Goal: Information Seeking & Learning: Learn about a topic

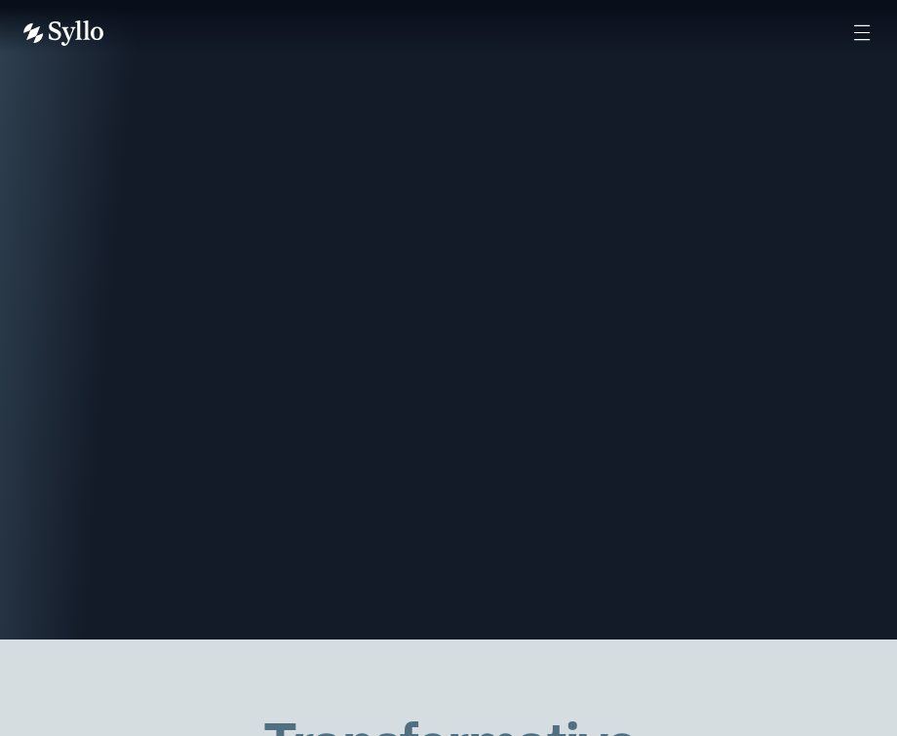
scroll to position [2518, 0]
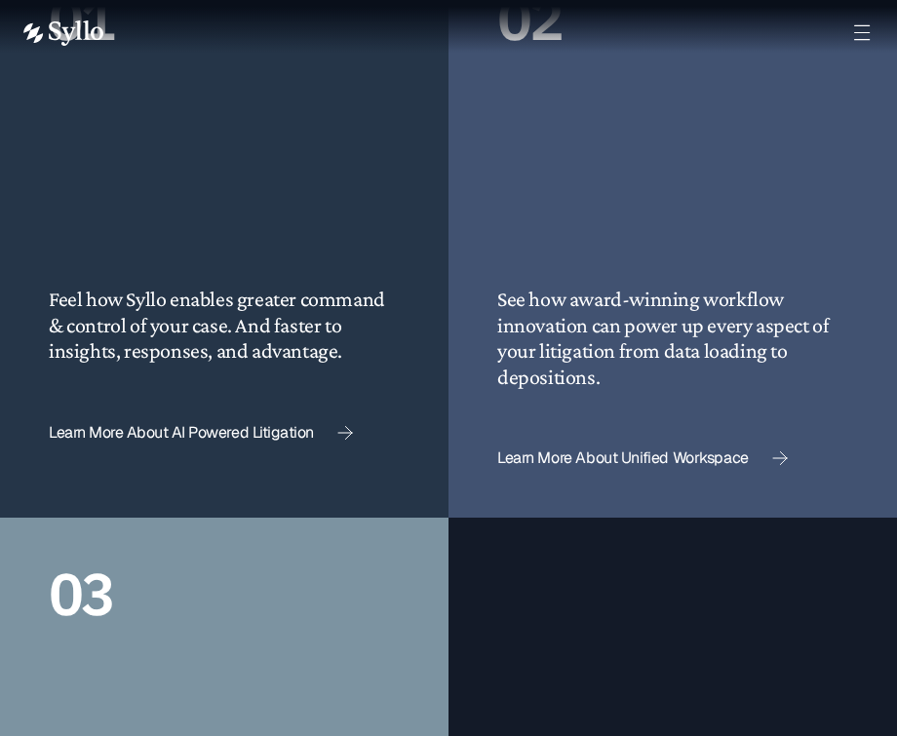
scroll to position [3967, 0]
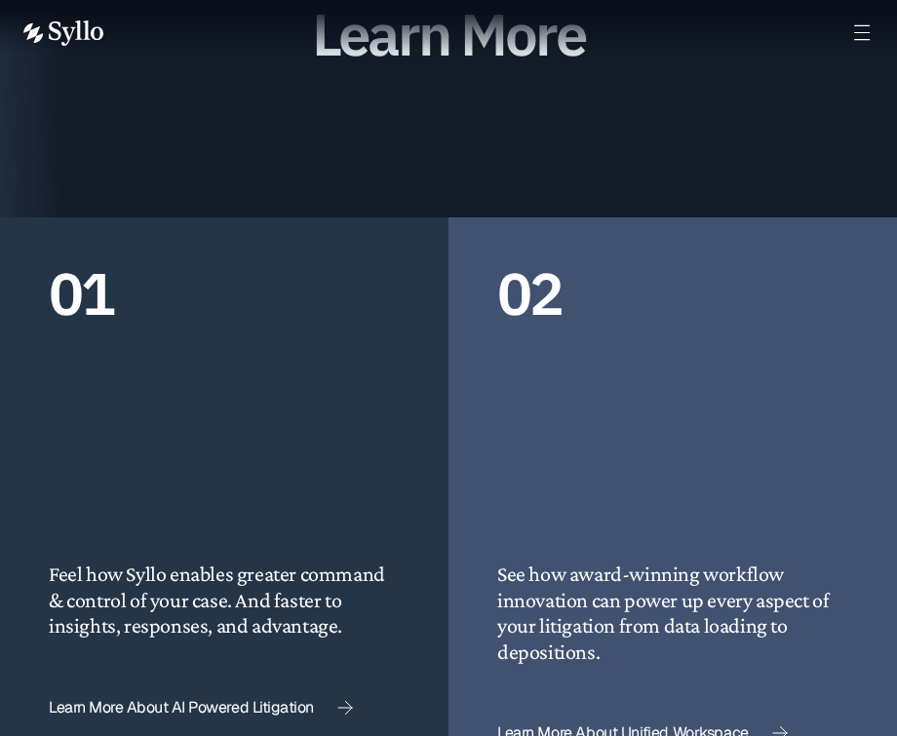
click at [535, 725] on span "Learn More About Unified Workspace" at bounding box center [623, 733] width 252 height 16
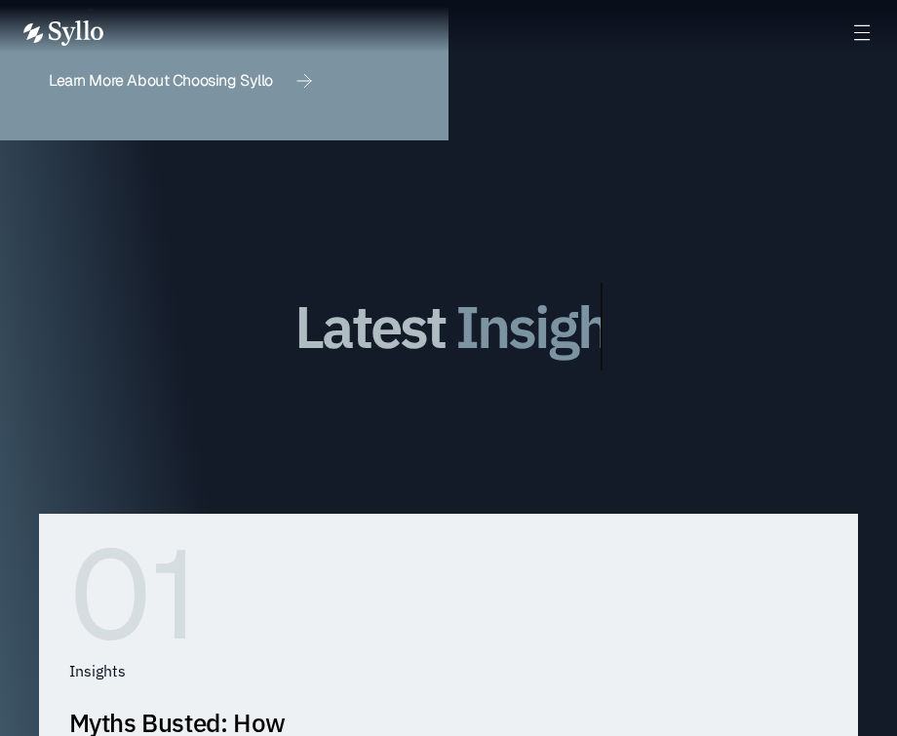
scroll to position [5200, 0]
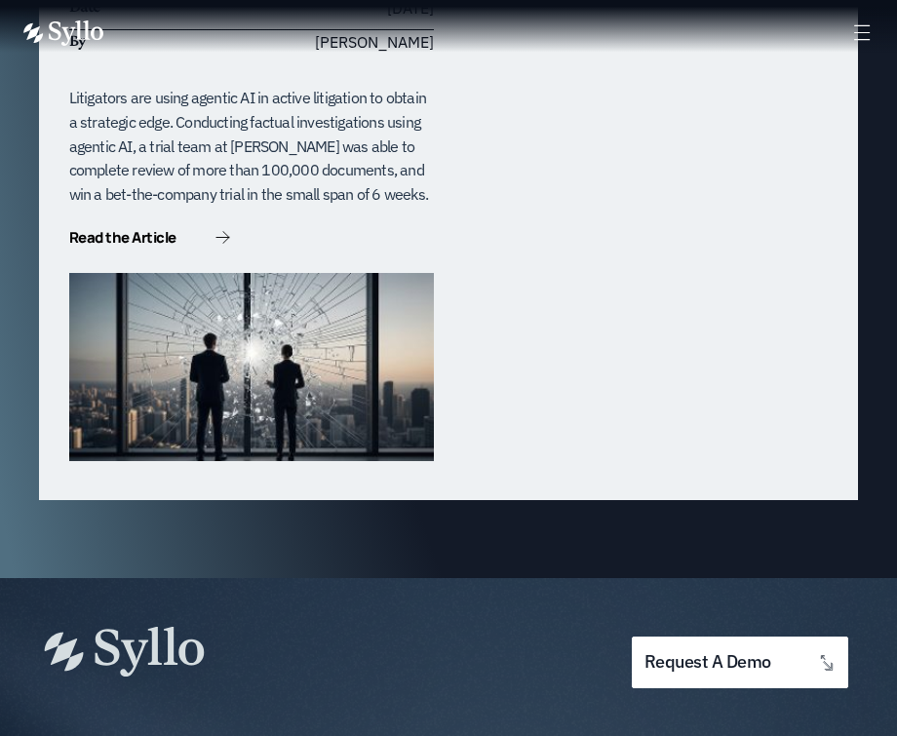
scroll to position [6060, 0]
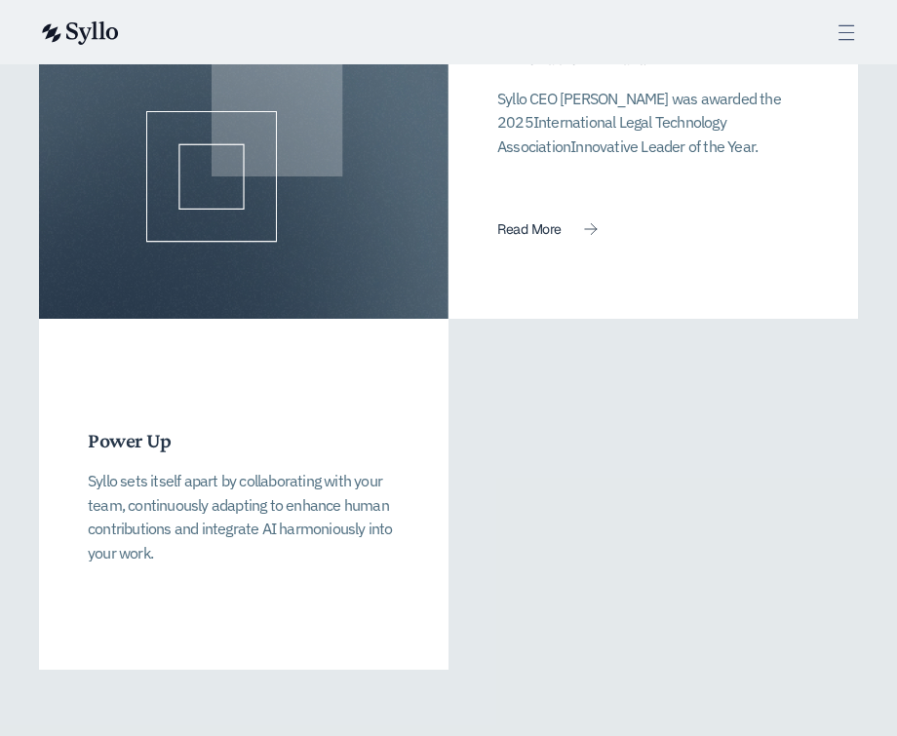
scroll to position [5034, 0]
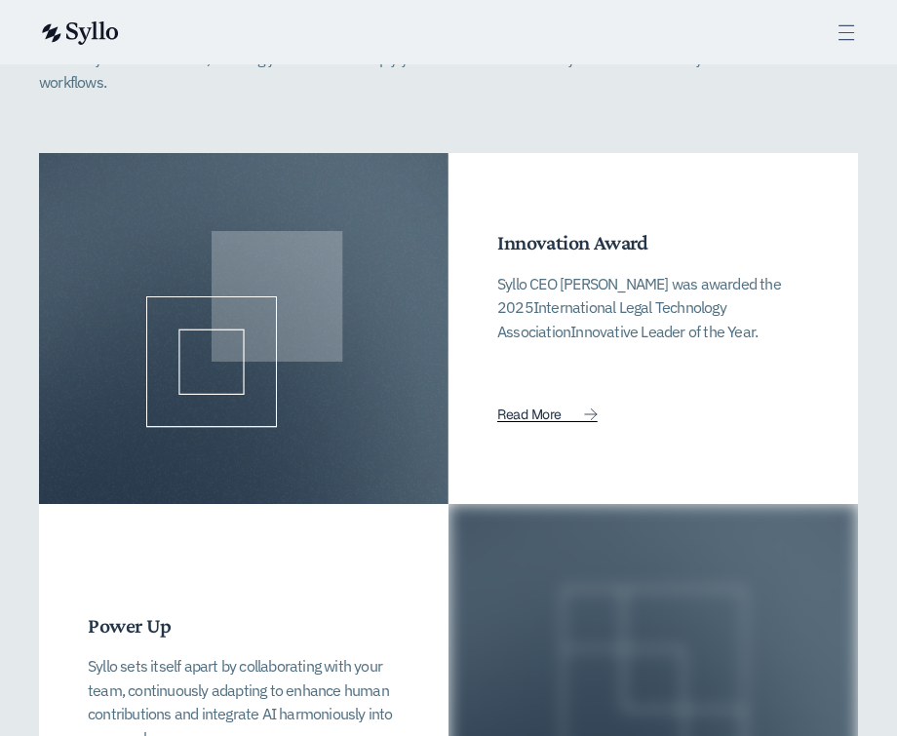
click at [516, 408] on span "Read More" at bounding box center [528, 415] width 63 height 14
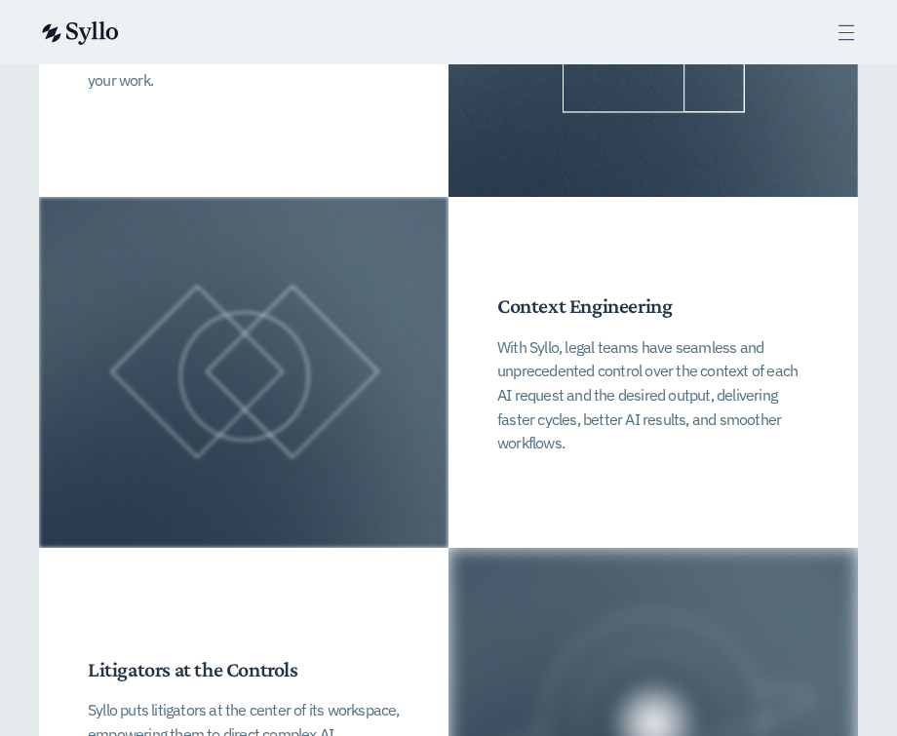
scroll to position [5033, 0]
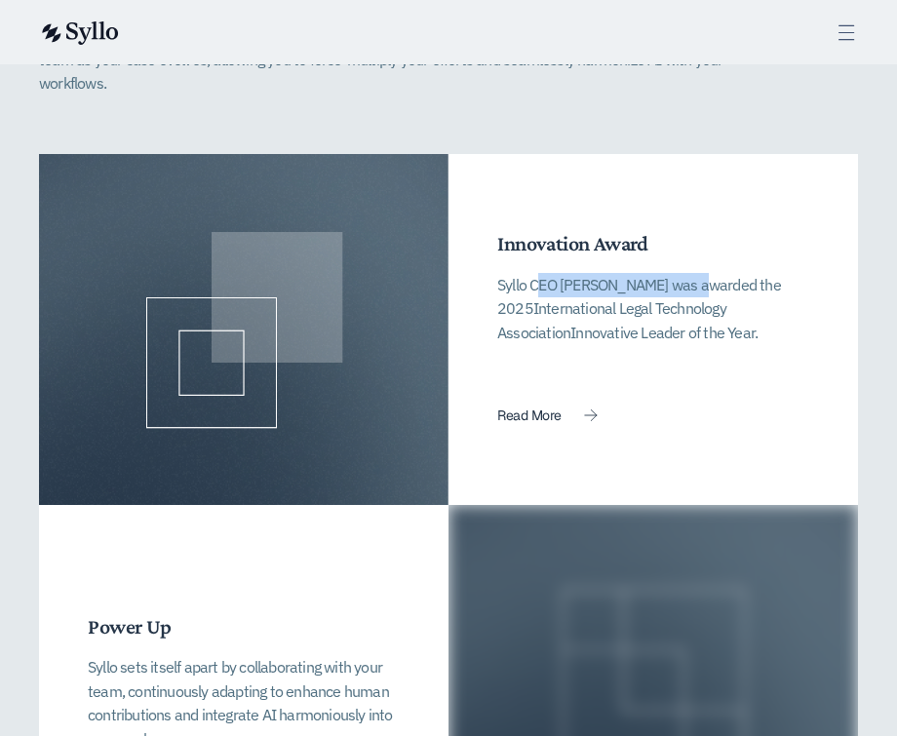
drag, startPoint x: 496, startPoint y: 232, endPoint x: 631, endPoint y: 232, distance: 134.5
click at [631, 232] on div "Innovation Award Syllo CEO Jeff Chivers was awarded the 2025 International Lega…" at bounding box center [652, 329] width 409 height 351
copy p "Syllo CEO Jeff Chivers"
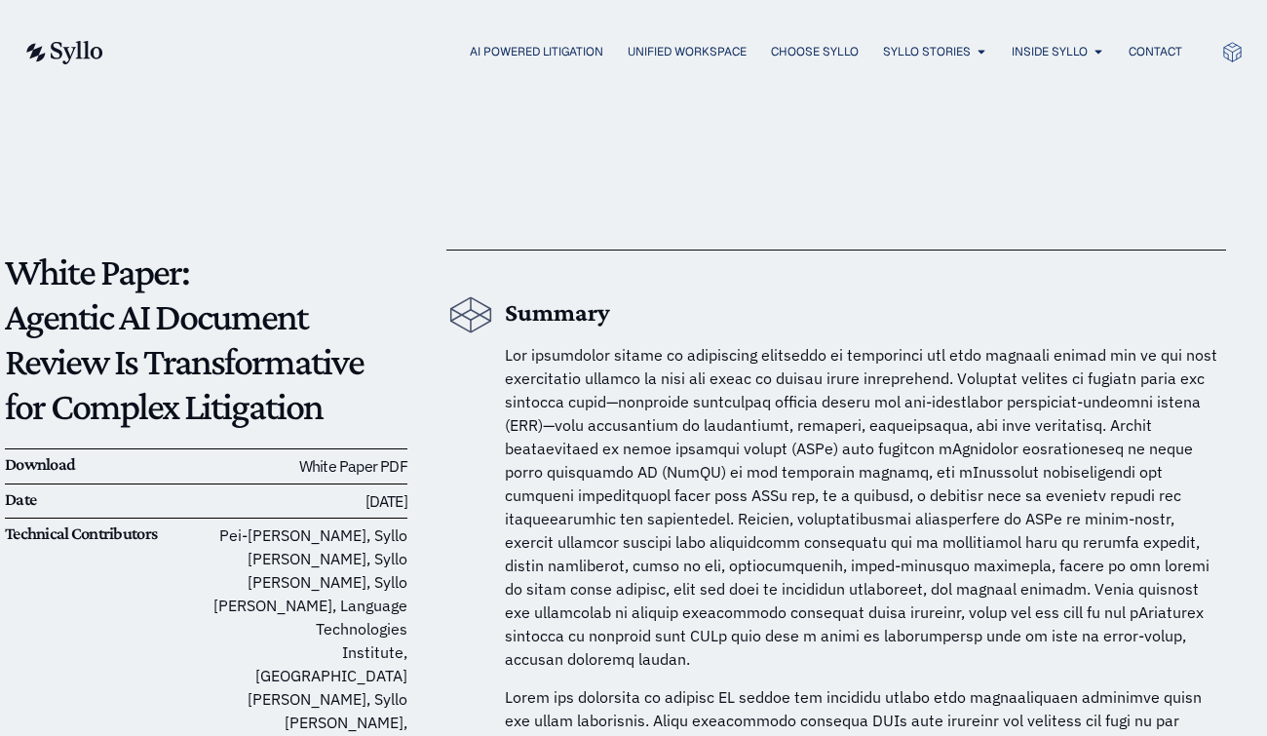
click at [370, 468] on link "White Paper PDF" at bounding box center [353, 465] width 108 height 19
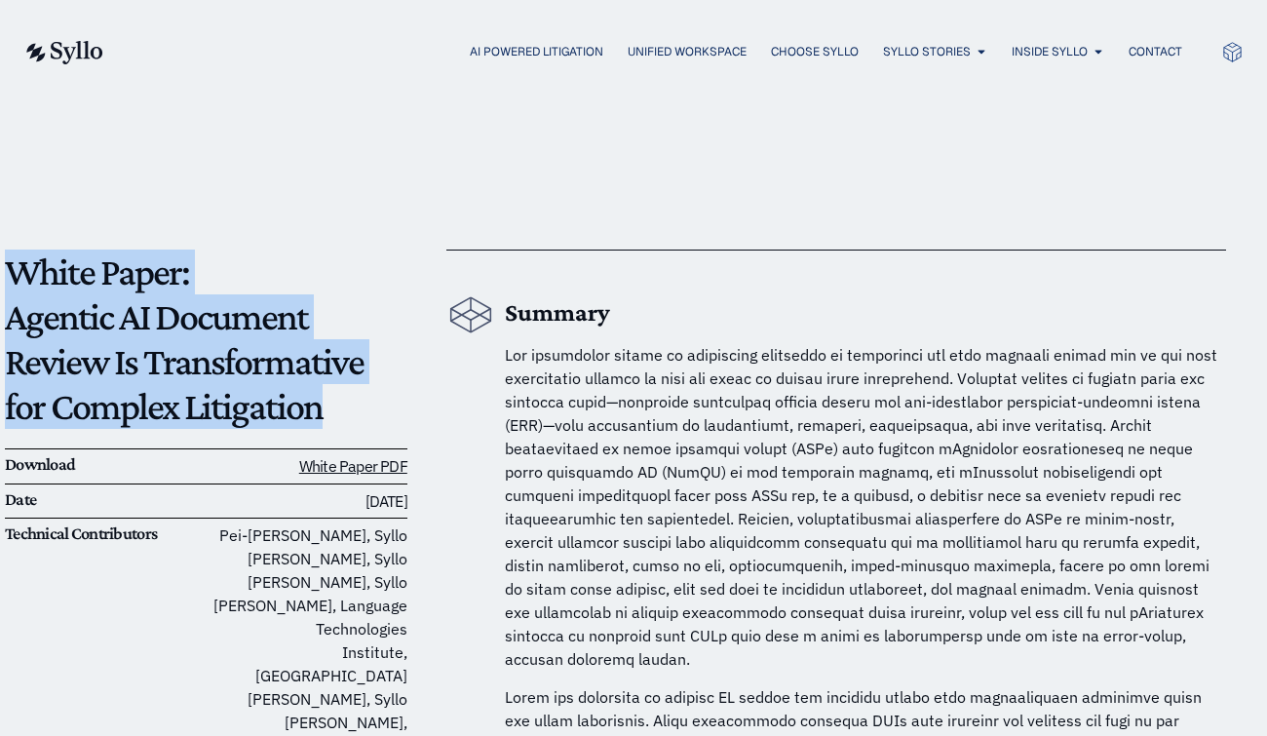
drag, startPoint x: 15, startPoint y: 271, endPoint x: 305, endPoint y: 420, distance: 326.6
click at [305, 420] on p "White Paper: Agentic AI Document Review Is Transformative for Complex Litigation" at bounding box center [206, 339] width 403 height 179
copy p "White Paper: Agentic AI Document Review Is Transformative for Complex Litigation"
